Goal: Information Seeking & Learning: Learn about a topic

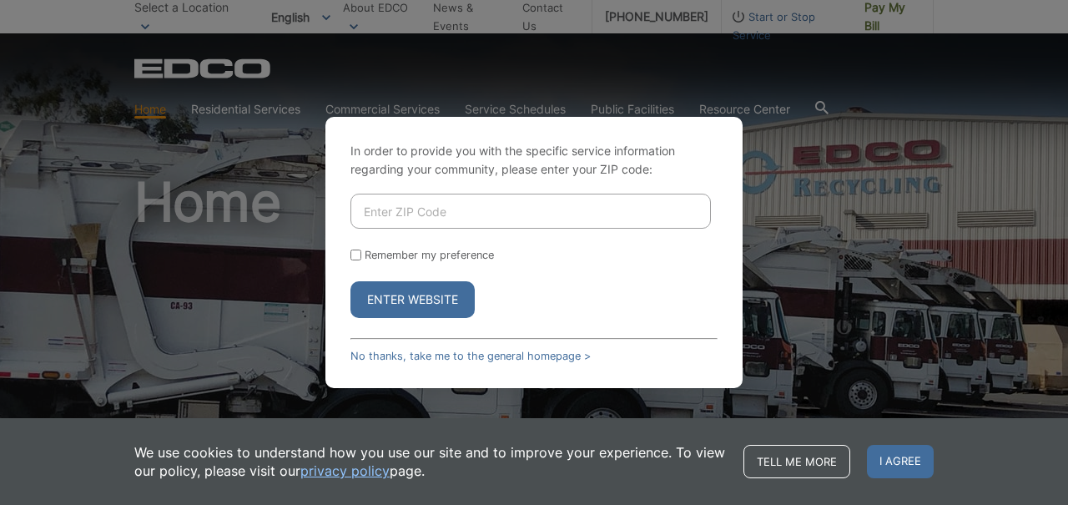
click at [446, 214] on input "Enter ZIP Code" at bounding box center [530, 211] width 360 height 35
type input "92075"
click at [412, 300] on button "Enter Website" at bounding box center [412, 299] width 124 height 37
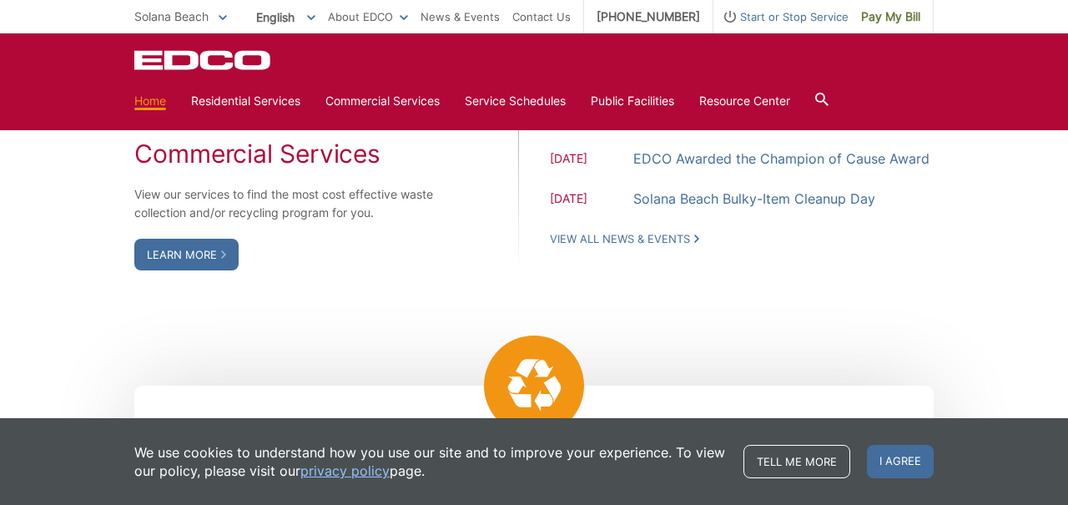
scroll to position [1563, 0]
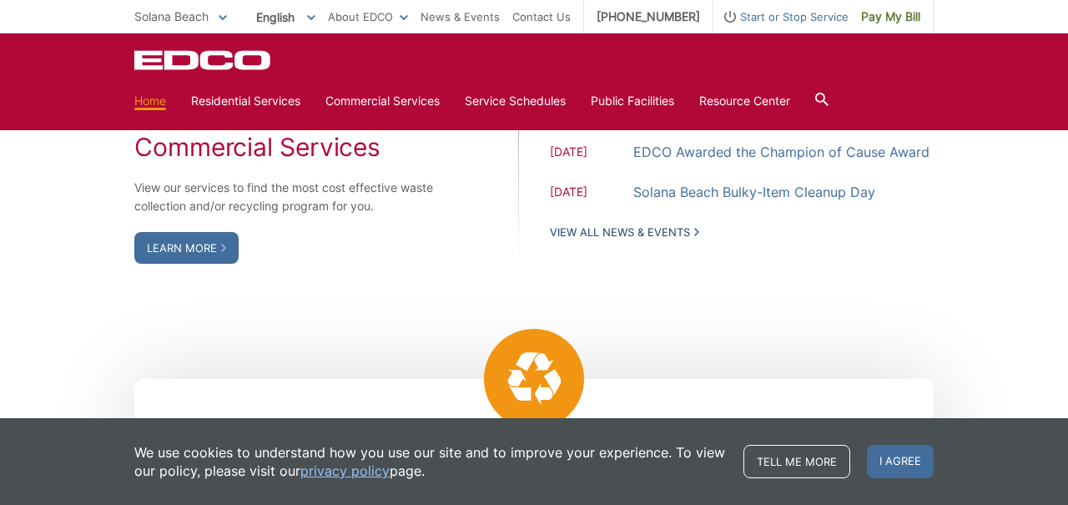
click at [591, 239] on link "View All News & Events" at bounding box center [624, 231] width 149 height 15
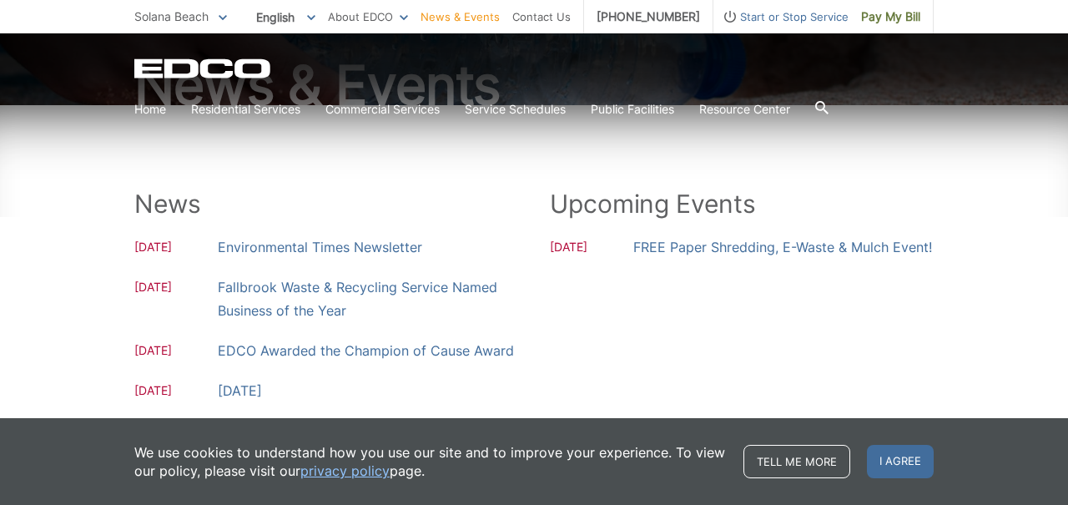
scroll to position [197, 0]
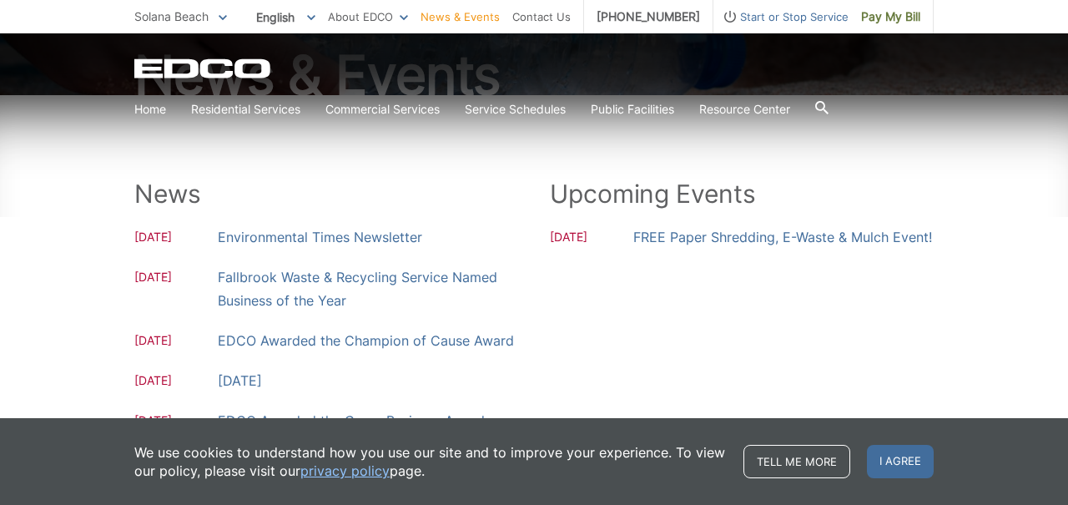
drag, startPoint x: 893, startPoint y: 459, endPoint x: 580, endPoint y: 418, distance: 315.5
click at [892, 459] on span "I agree" at bounding box center [900, 461] width 67 height 33
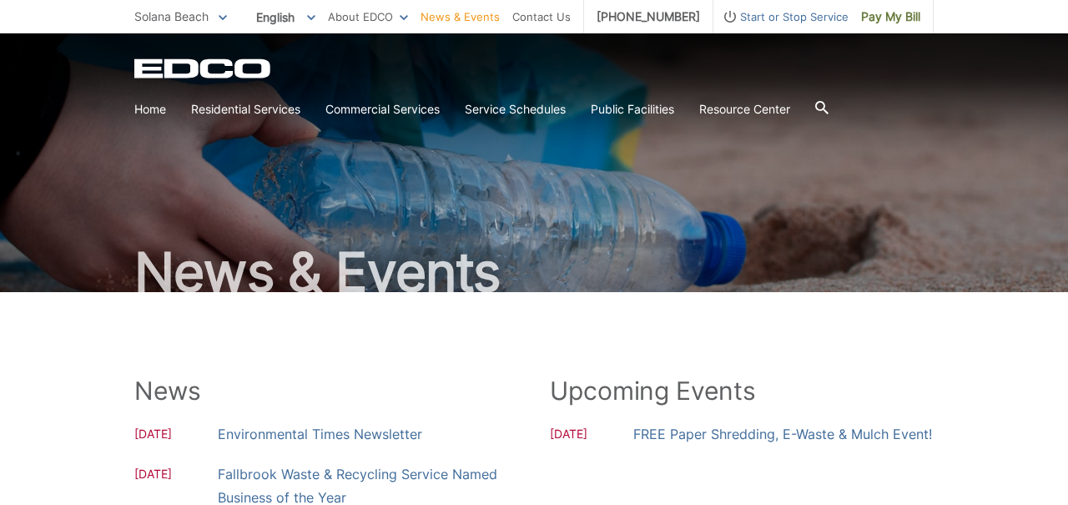
scroll to position [3, 0]
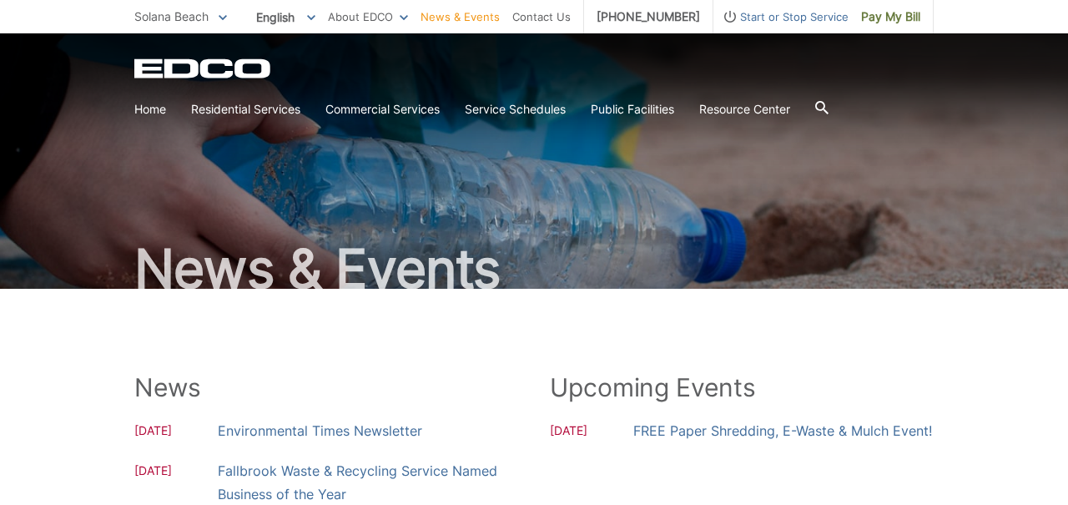
click at [826, 106] on icon at bounding box center [821, 107] width 13 height 13
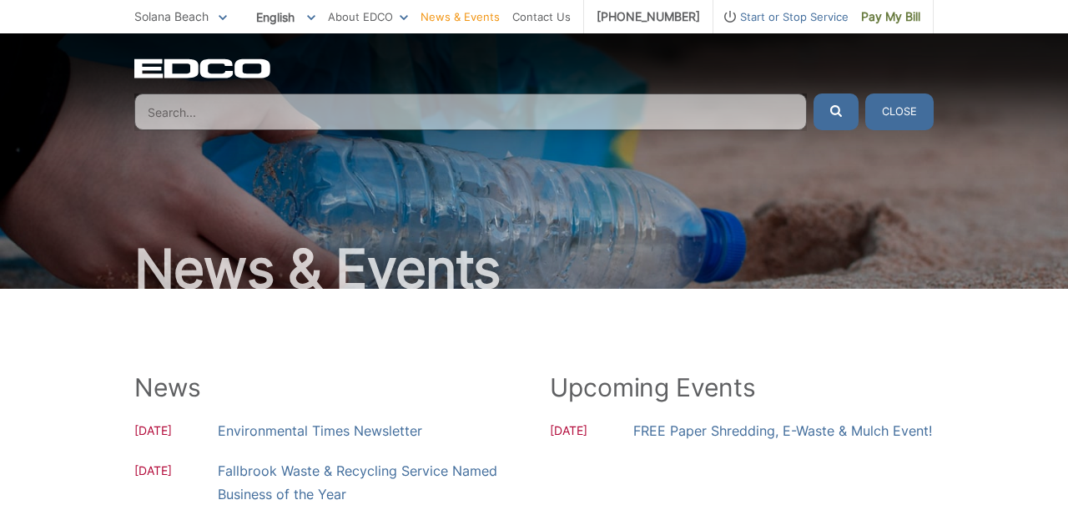
click at [203, 97] on input "Search" at bounding box center [470, 111] width 672 height 37
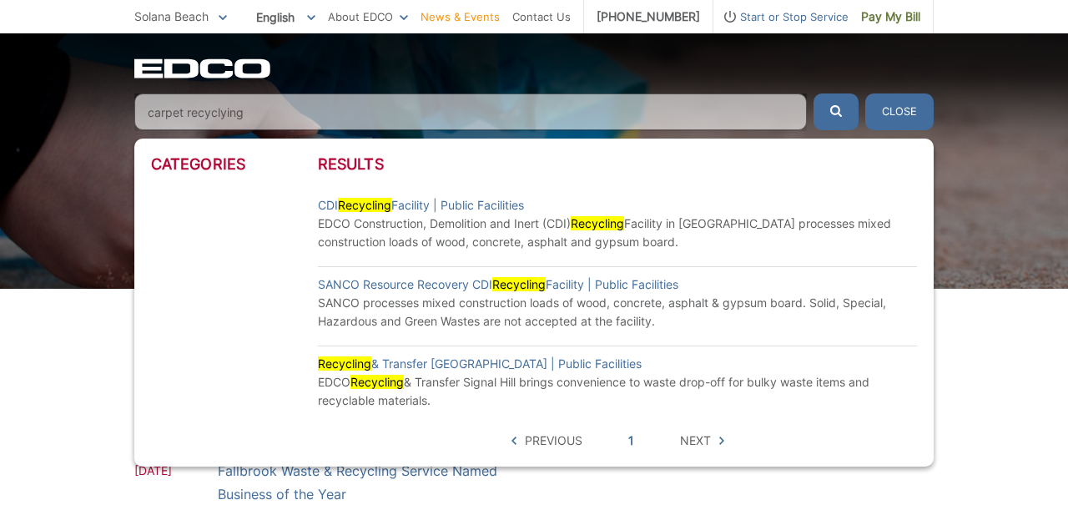
click at [836, 112] on button "submit" at bounding box center [835, 111] width 45 height 37
drag, startPoint x: 255, startPoint y: 116, endPoint x: 189, endPoint y: 113, distance: 66.8
click at [188, 113] on input "carpet recyclying" at bounding box center [470, 111] width 672 height 37
type input "carpet recycling"
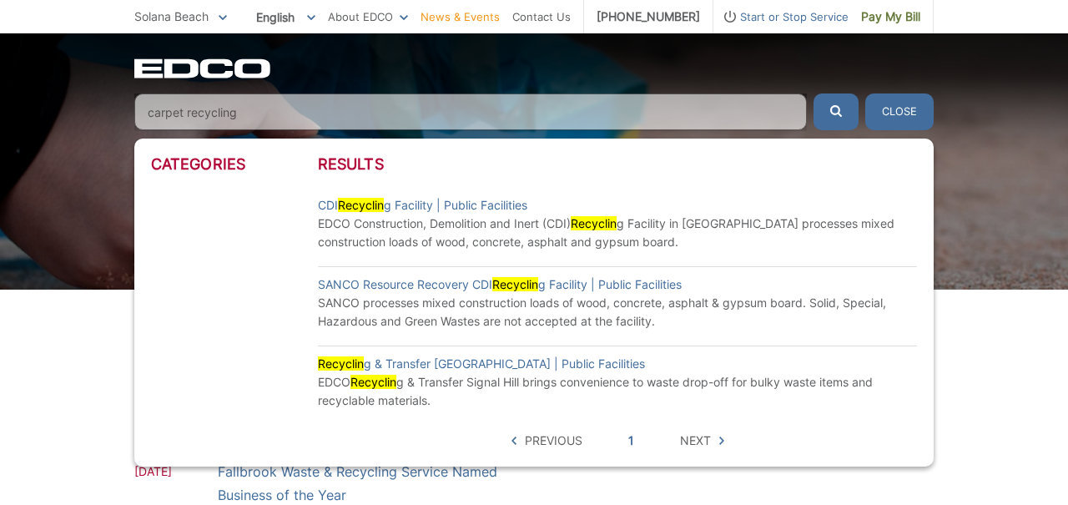
click at [836, 112] on button "submit" at bounding box center [835, 111] width 45 height 37
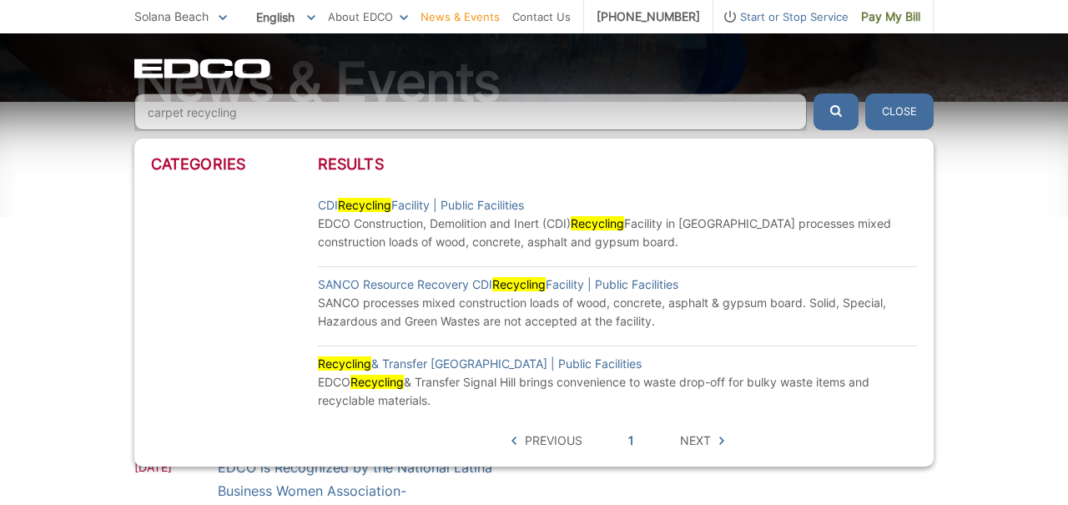
scroll to position [192, 0]
click at [701, 436] on span "Next" at bounding box center [695, 440] width 31 height 18
click at [900, 113] on button "Close" at bounding box center [899, 111] width 68 height 37
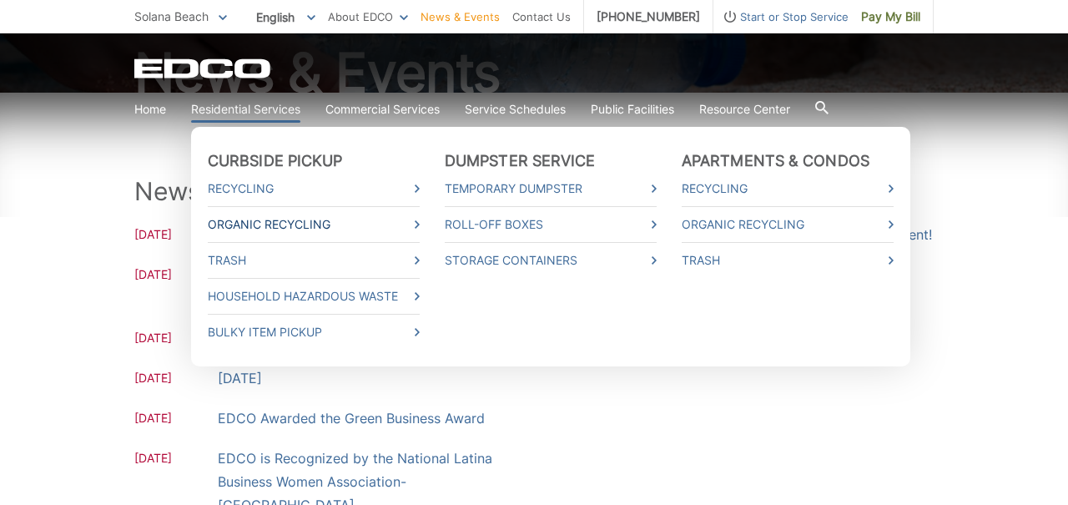
scroll to position [201, 0]
click at [269, 325] on link "Bulky Item Pickup" at bounding box center [314, 332] width 212 height 18
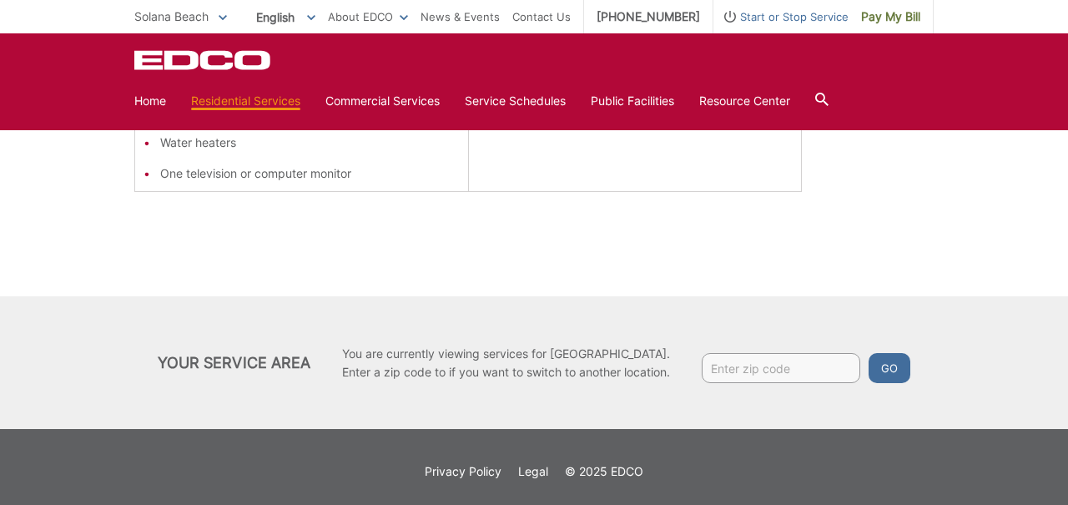
scroll to position [640, 0]
